Goal: Task Accomplishment & Management: Manage account settings

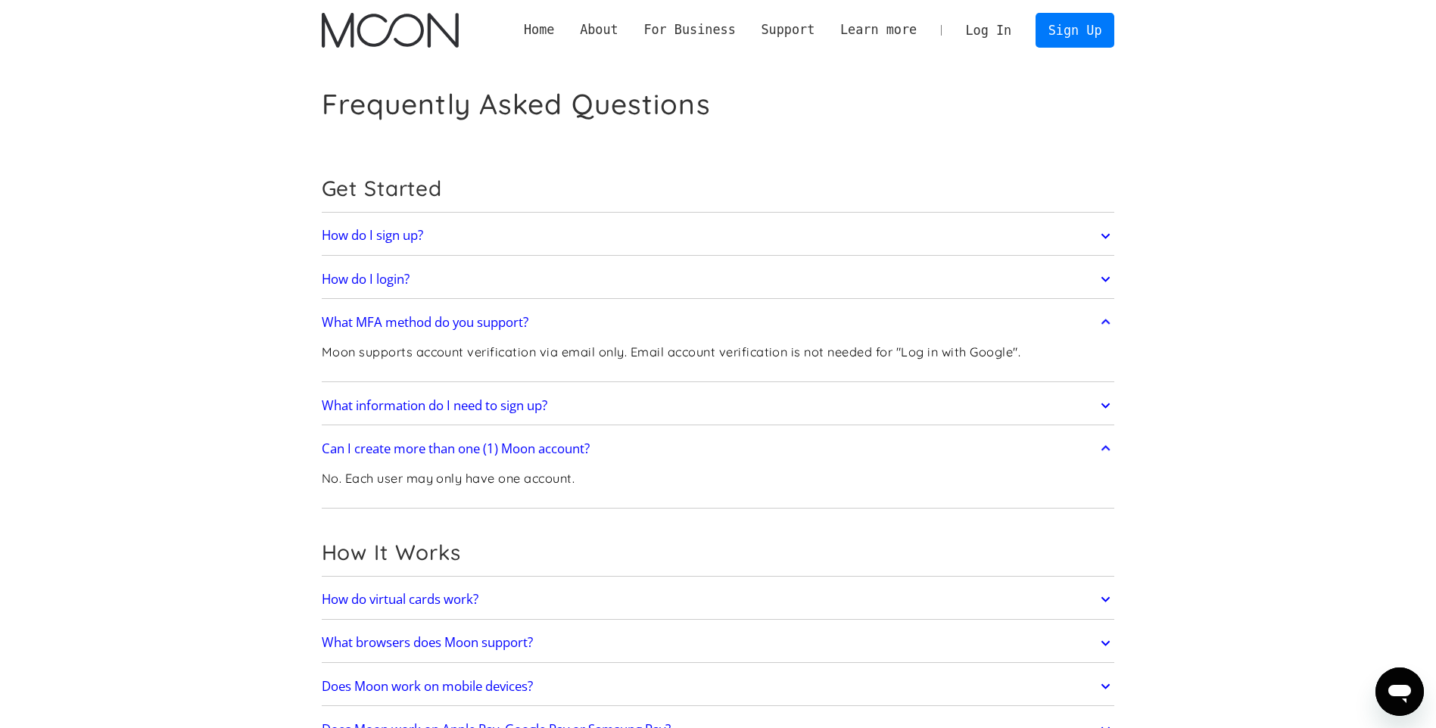
click at [344, 26] on img "home" at bounding box center [390, 30] width 137 height 35
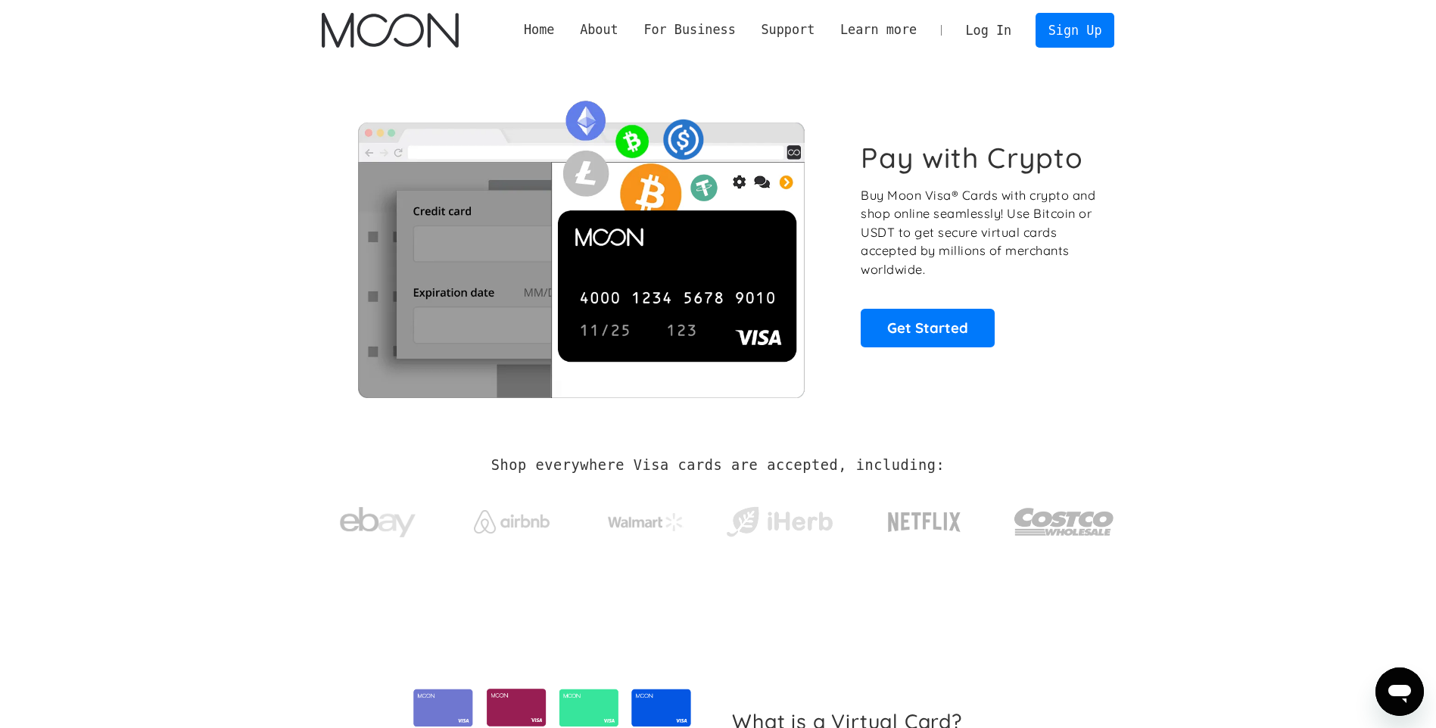
click at [981, 36] on link "Log In" at bounding box center [988, 30] width 71 height 33
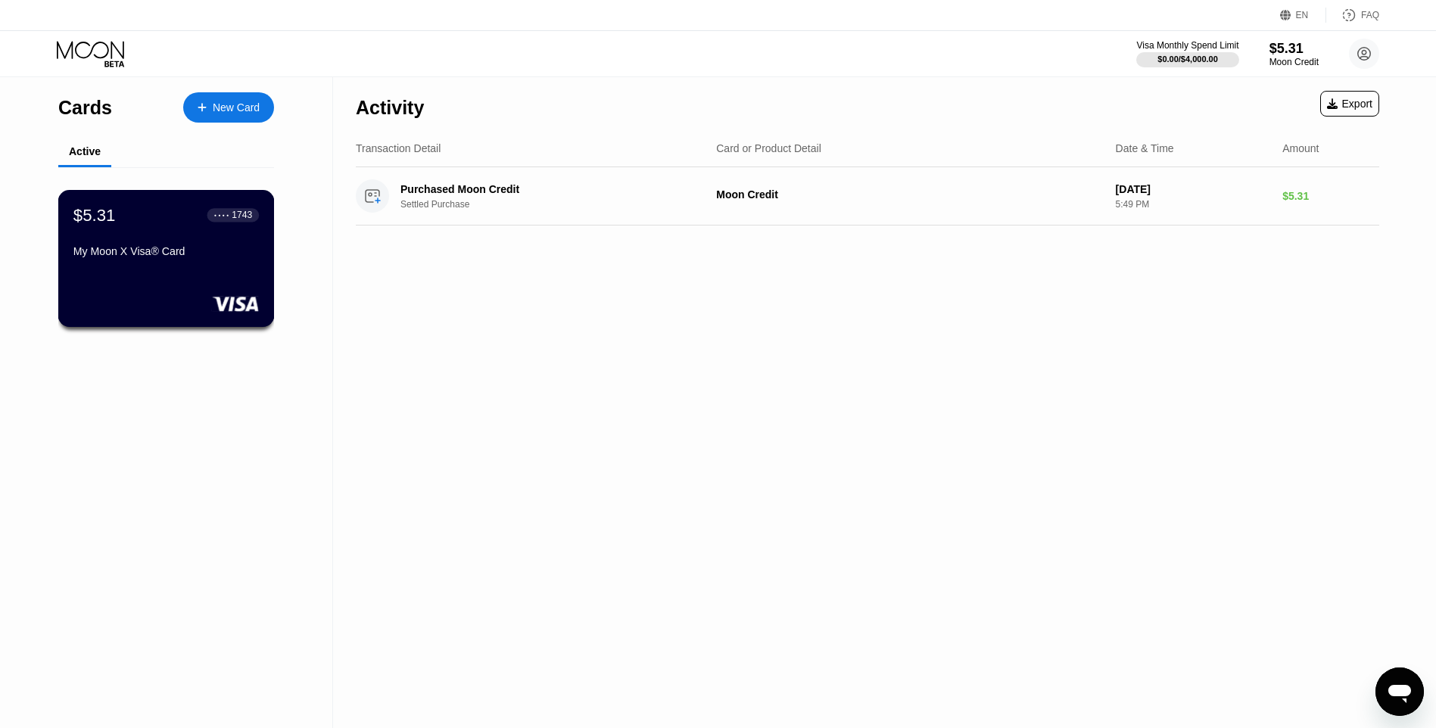
click at [189, 282] on div "$5.31 ● ● ● ● 1743 My Moon X Visa® Card" at bounding box center [166, 258] width 217 height 137
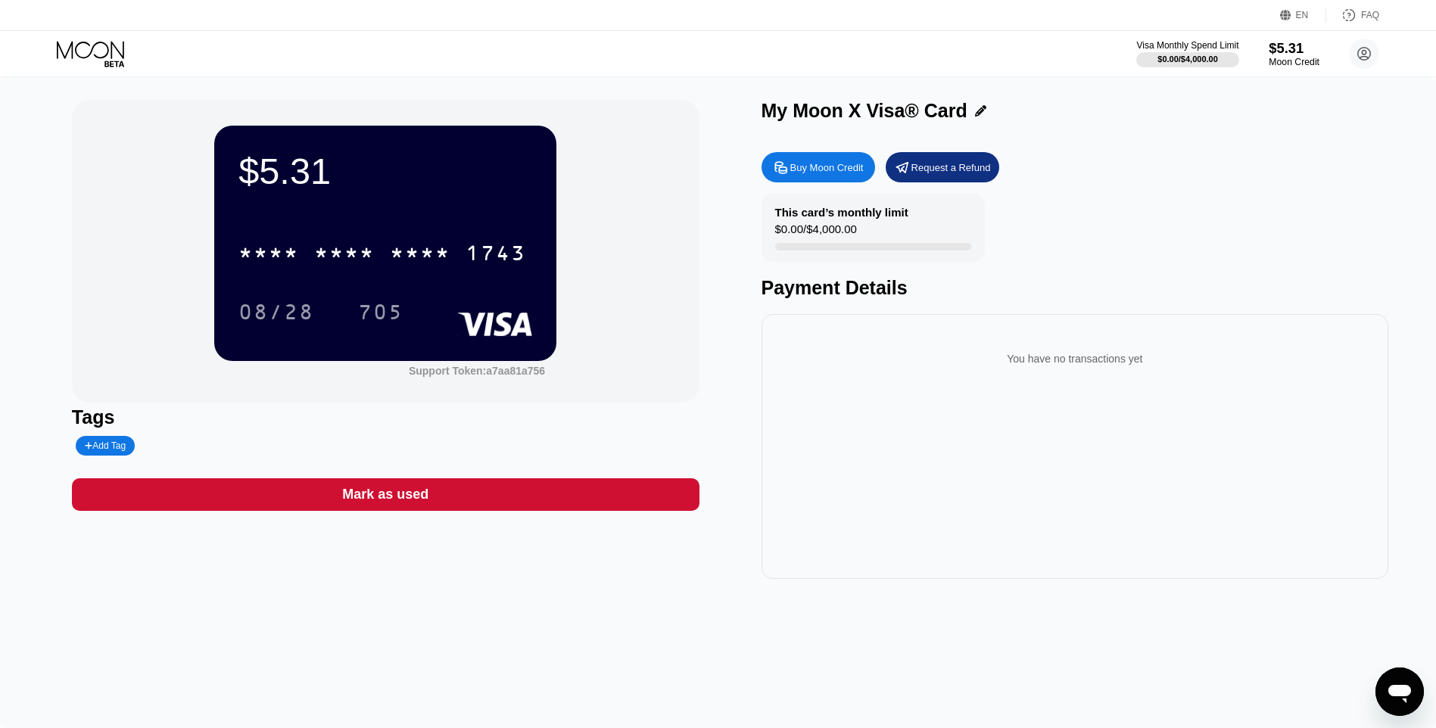
click at [1277, 67] on div "Moon Credit" at bounding box center [1294, 62] width 51 height 11
